Goal: Contribute content

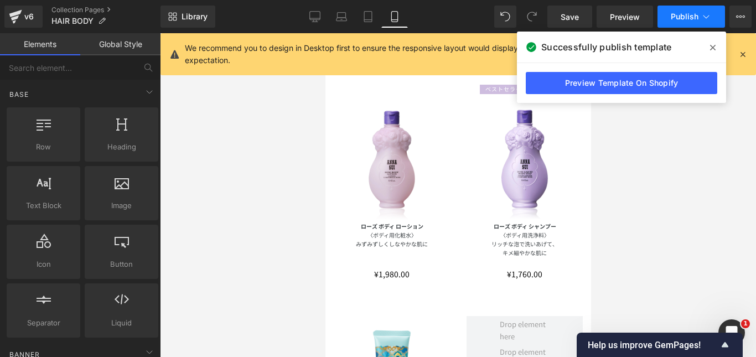
click at [694, 14] on span "Publish" at bounding box center [685, 16] width 28 height 9
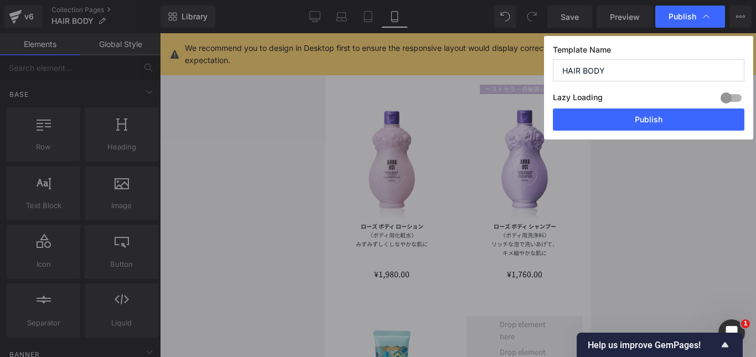
drag, startPoint x: 669, startPoint y: 120, endPoint x: 671, endPoint y: 113, distance: 7.0
click at [669, 119] on button "Publish" at bounding box center [648, 119] width 191 height 22
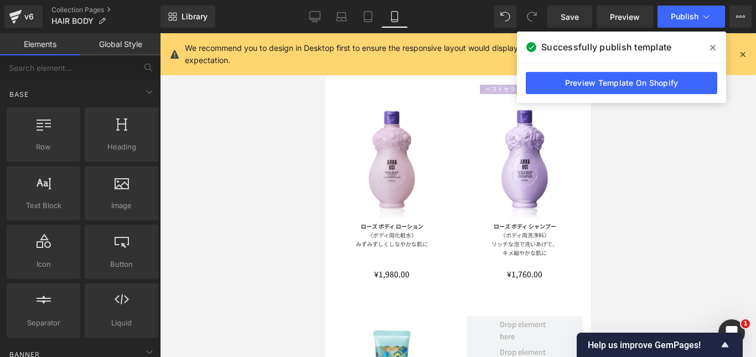
click at [682, 151] on div at bounding box center [458, 195] width 596 height 324
click at [712, 45] on icon at bounding box center [713, 47] width 6 height 9
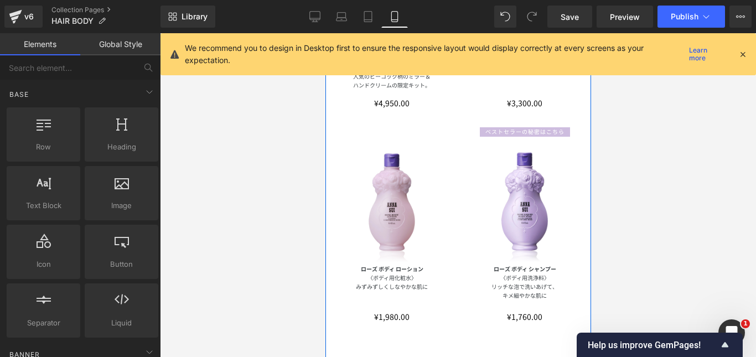
scroll to position [166, 0]
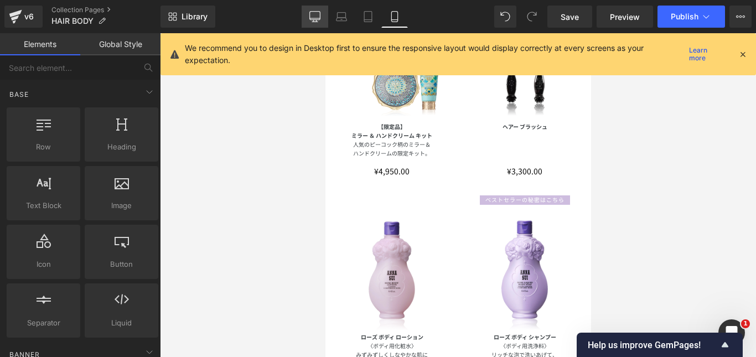
click at [311, 18] on icon at bounding box center [314, 16] width 11 height 11
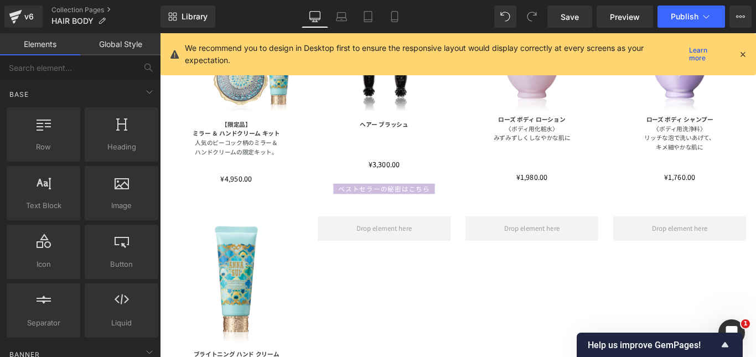
scroll to position [178, 0]
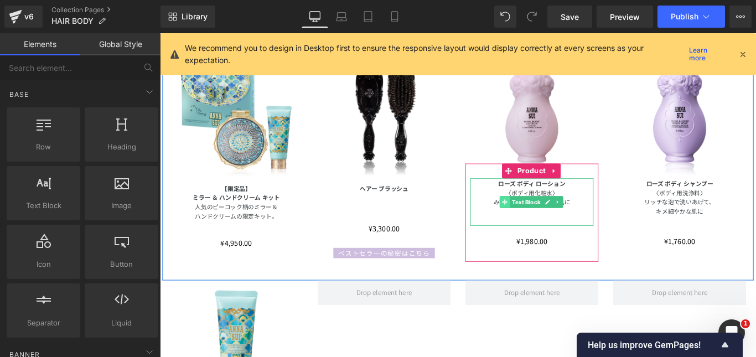
click at [545, 221] on icon at bounding box center [548, 223] width 6 height 7
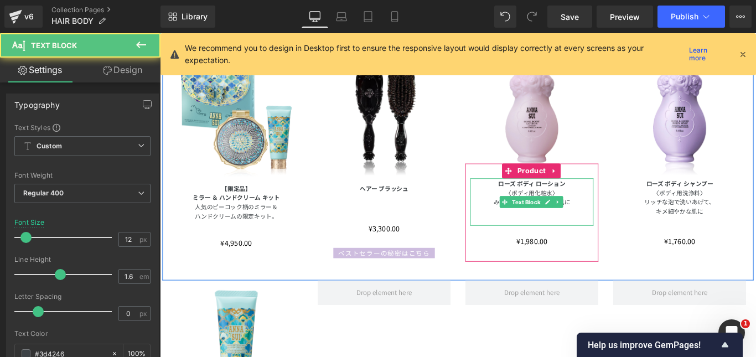
click at [536, 208] on p "〈ボディ用化粧水〉" at bounding box center [578, 212] width 138 height 11
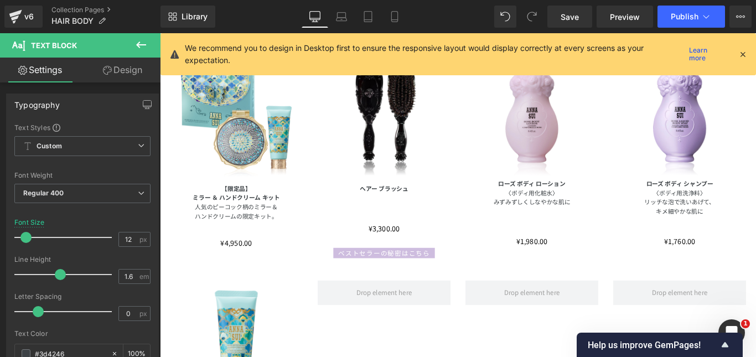
click at [119, 69] on link "Design" at bounding box center [122, 70] width 80 height 25
click at [0, 0] on div "Spacing" at bounding box center [0, 0] width 0 height 0
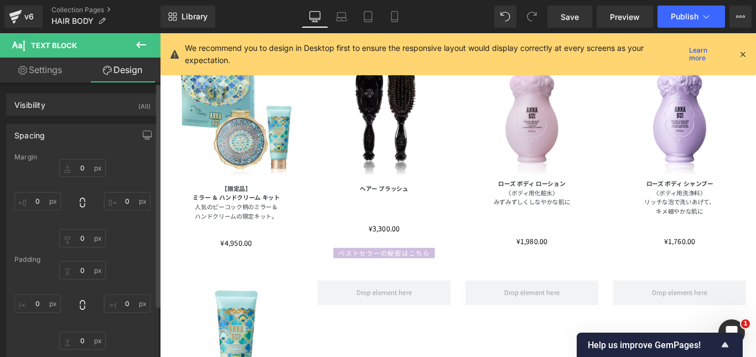
type input "0"
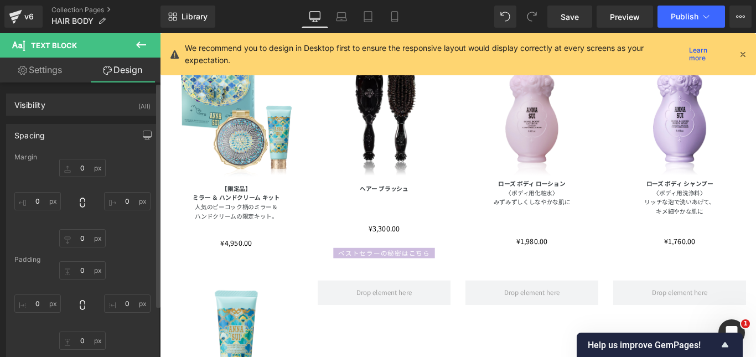
type input "0"
click at [87, 165] on input "0" at bounding box center [82, 168] width 46 height 18
type input "１０"
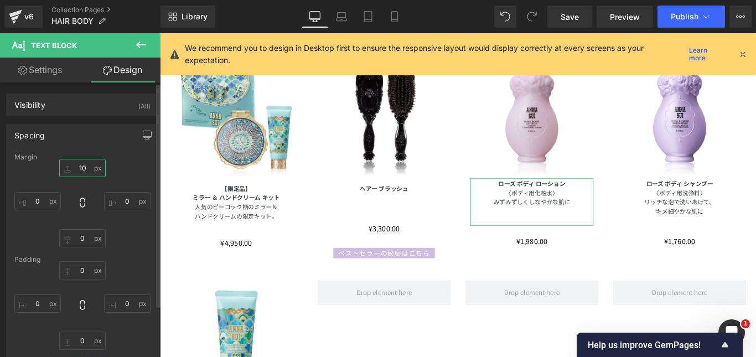
type input "10"
click at [127, 162] on div "10 0px 0 0px 0 0px 0" at bounding box center [82, 203] width 136 height 89
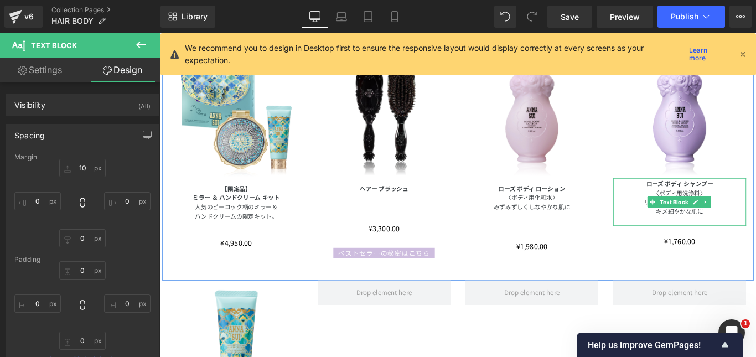
click at [712, 207] on p "〈ボディ用洗浄料〉" at bounding box center [743, 212] width 149 height 11
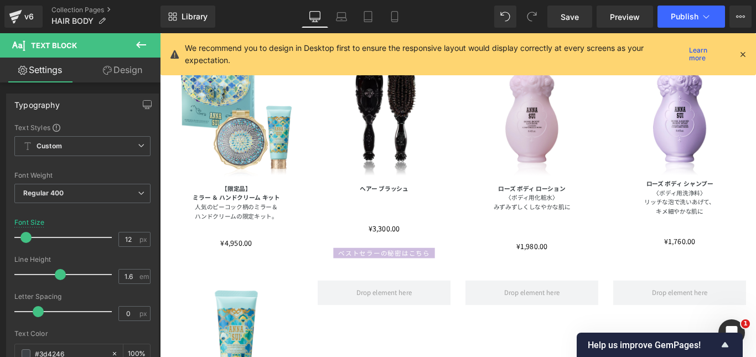
click at [125, 70] on link "Design" at bounding box center [122, 70] width 80 height 25
click at [0, 0] on div "Spacing" at bounding box center [0, 0] width 0 height 0
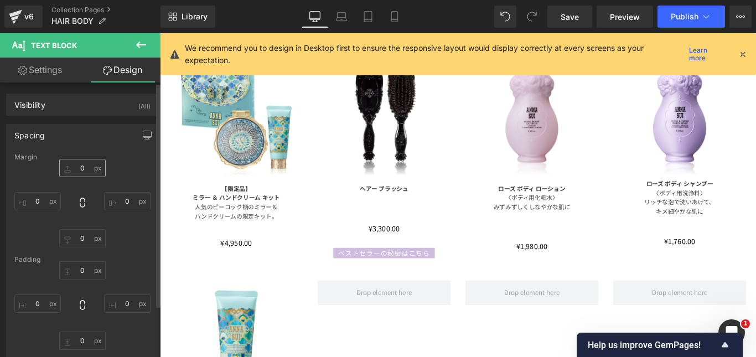
type input "0"
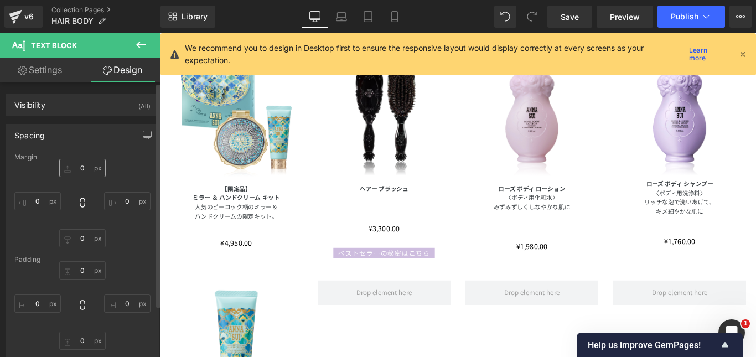
type input "0"
click at [90, 170] on input "0" at bounding box center [82, 168] width 46 height 18
type input "１０"
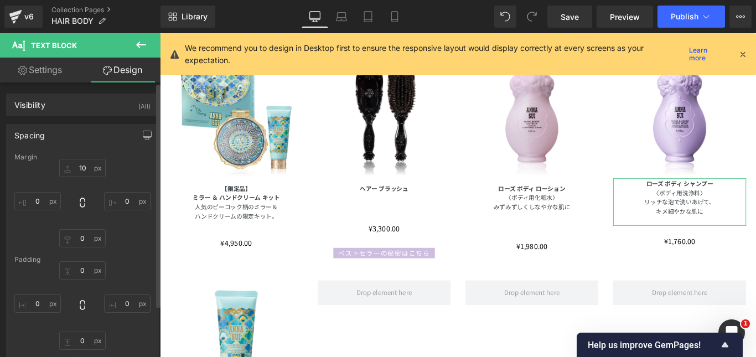
click at [132, 149] on div "Spacing [GEOGRAPHIC_DATA] 10 0px 0 0px 0 0px 0 [GEOGRAPHIC_DATA] 0px 0 0px 0 0p…" at bounding box center [82, 250] width 153 height 252
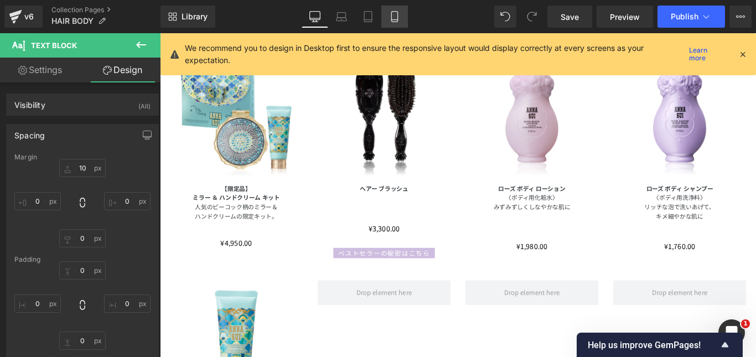
click at [395, 20] on icon at bounding box center [394, 20] width 6 height 0
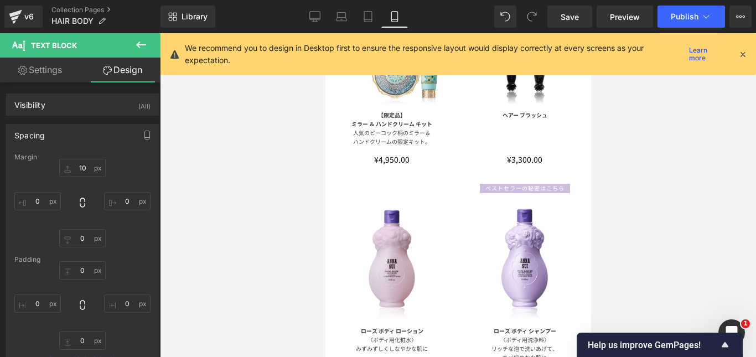
type input "10"
type input "0"
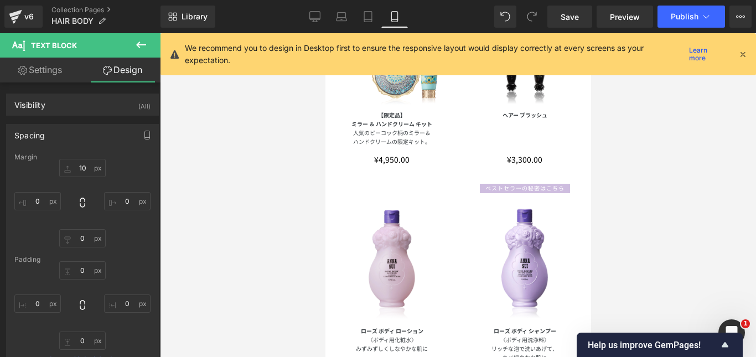
type input "0"
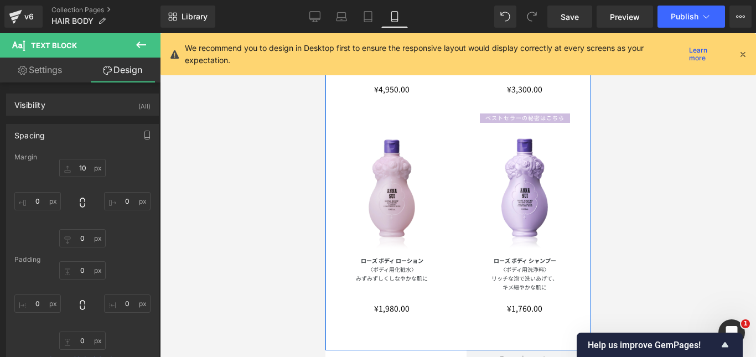
scroll to position [184, 0]
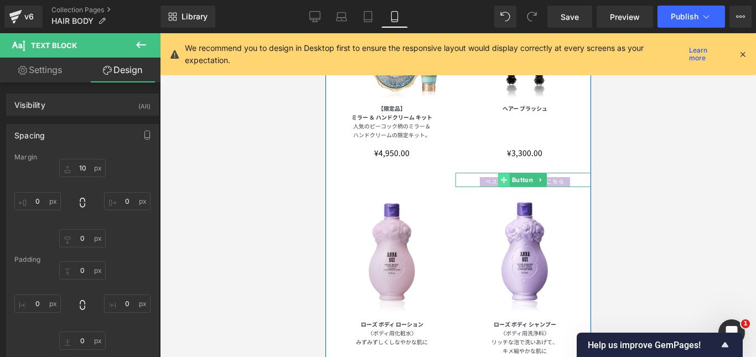
click at [500, 177] on icon at bounding box center [503, 180] width 6 height 6
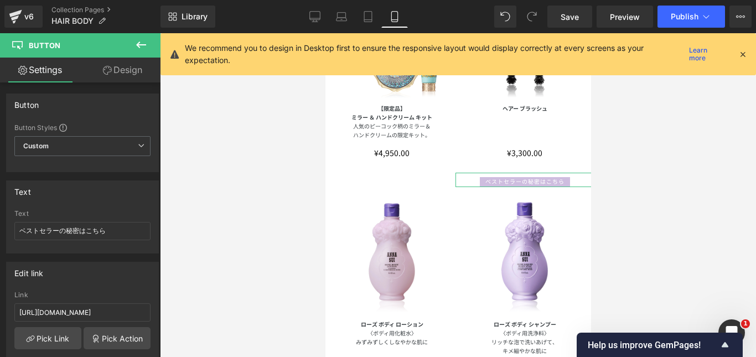
click at [139, 61] on link "Design" at bounding box center [122, 70] width 80 height 25
click at [0, 0] on div "Spacing" at bounding box center [0, 0] width 0 height 0
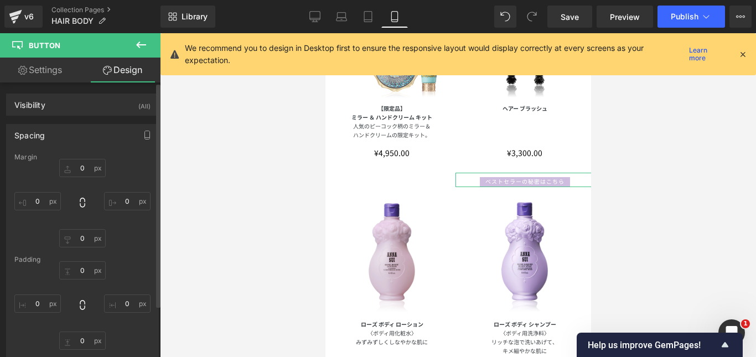
type input "0"
type input "-20"
type input "0"
type input "-20"
type input "0"
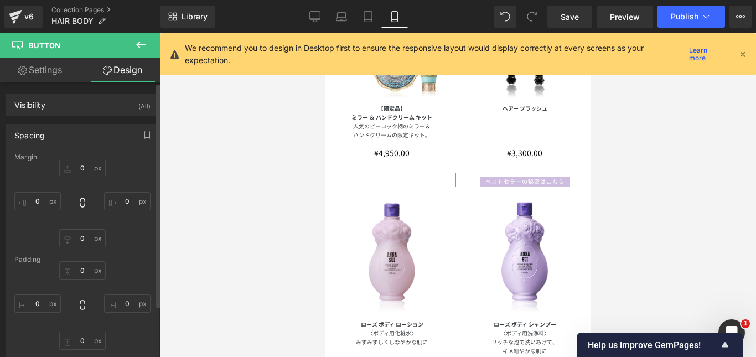
type input "10"
type input "0"
type input "10"
click at [225, 140] on div at bounding box center [458, 195] width 596 height 324
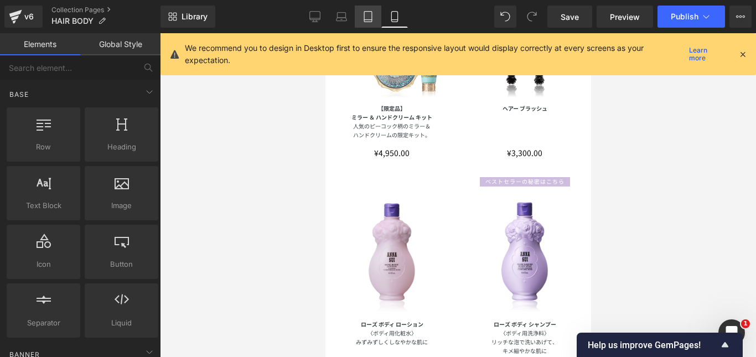
click at [370, 17] on icon at bounding box center [368, 16] width 11 height 11
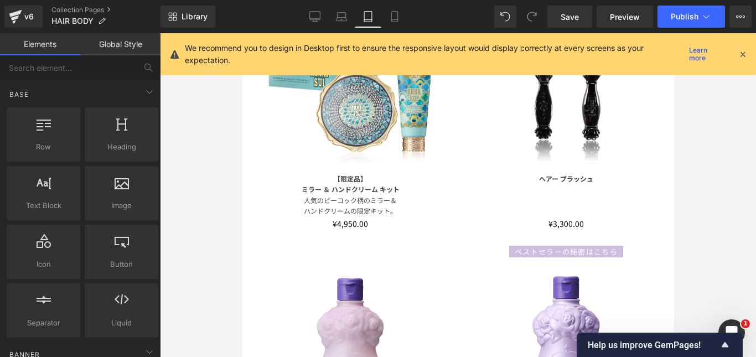
scroll to position [173, 0]
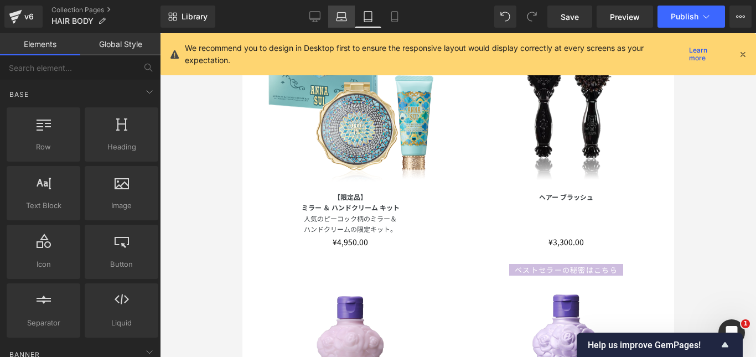
click at [338, 15] on icon at bounding box center [342, 15] width 8 height 5
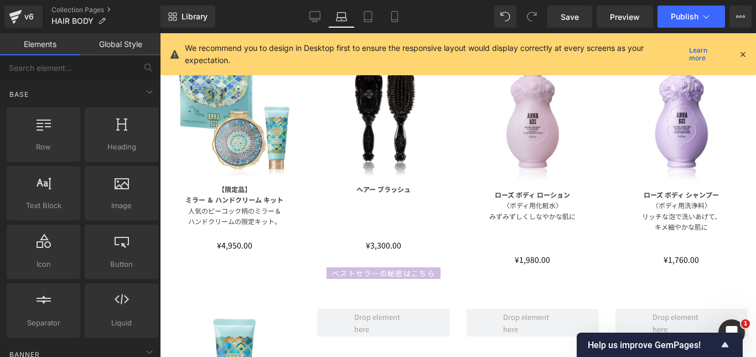
scroll to position [430, 0]
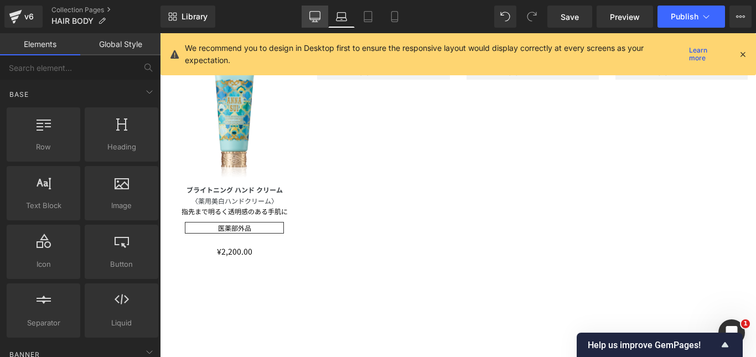
click at [309, 20] on link "Desktop" at bounding box center [315, 17] width 27 height 22
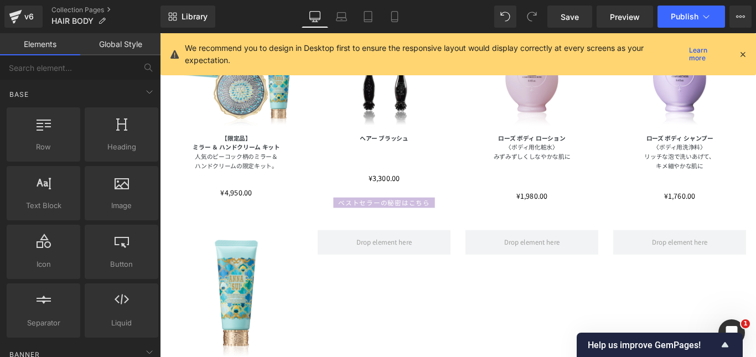
scroll to position [233, 0]
click at [682, 15] on span "Publish" at bounding box center [685, 16] width 28 height 9
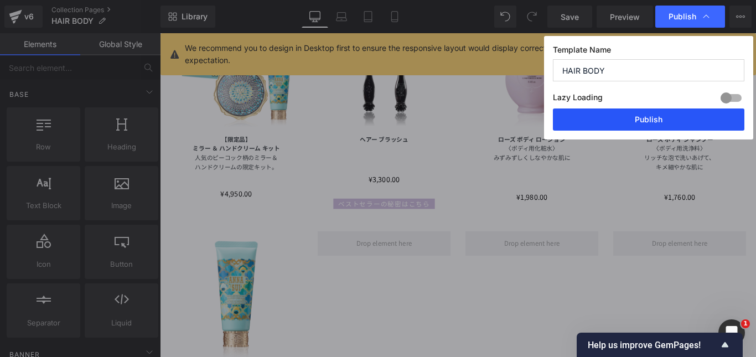
click at [652, 118] on button "Publish" at bounding box center [648, 119] width 191 height 22
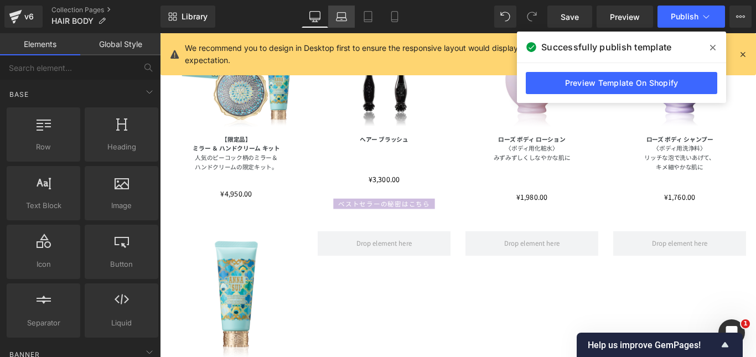
click at [341, 19] on icon at bounding box center [341, 16] width 11 height 11
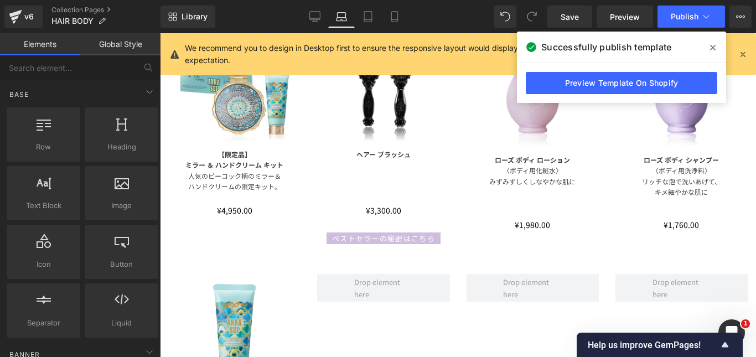
scroll to position [209, 0]
